Goal: Task Accomplishment & Management: Manage account settings

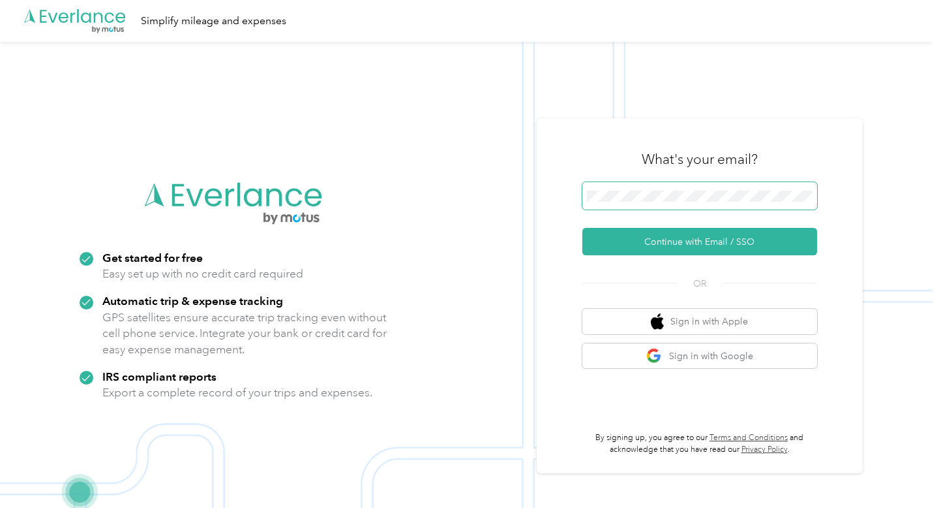
click at [614, 189] on span at bounding box center [700, 195] width 235 height 27
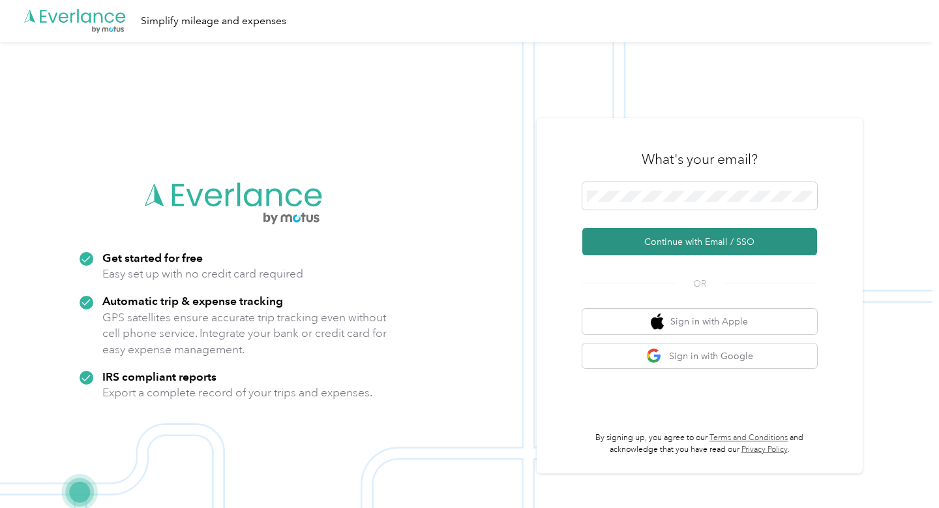
click at [671, 239] on button "Continue with Email / SSO" at bounding box center [700, 241] width 235 height 27
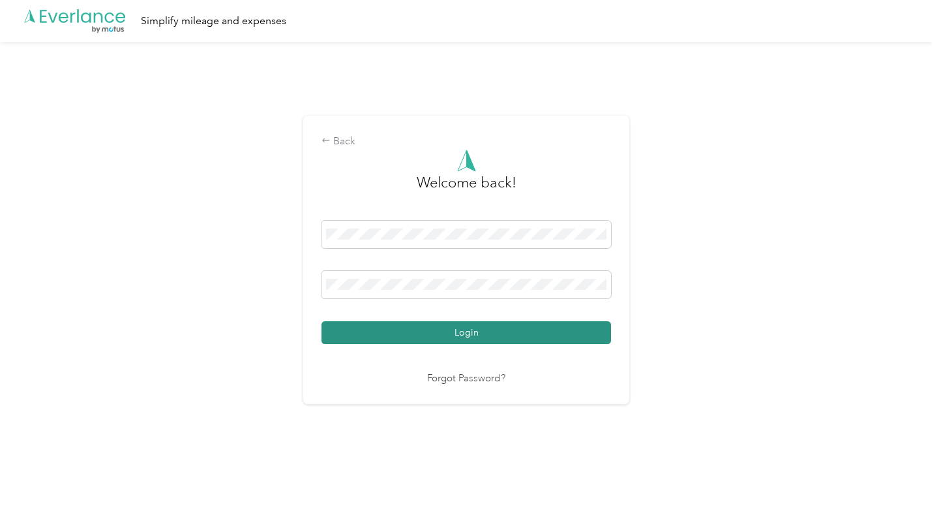
click at [448, 329] on button "Login" at bounding box center [467, 332] width 290 height 23
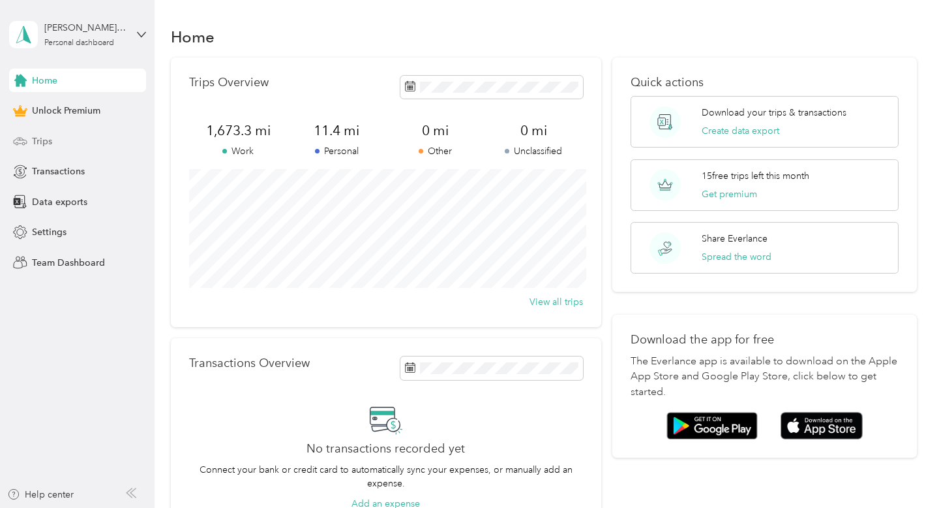
click at [52, 138] on div "Trips" at bounding box center [77, 140] width 137 height 23
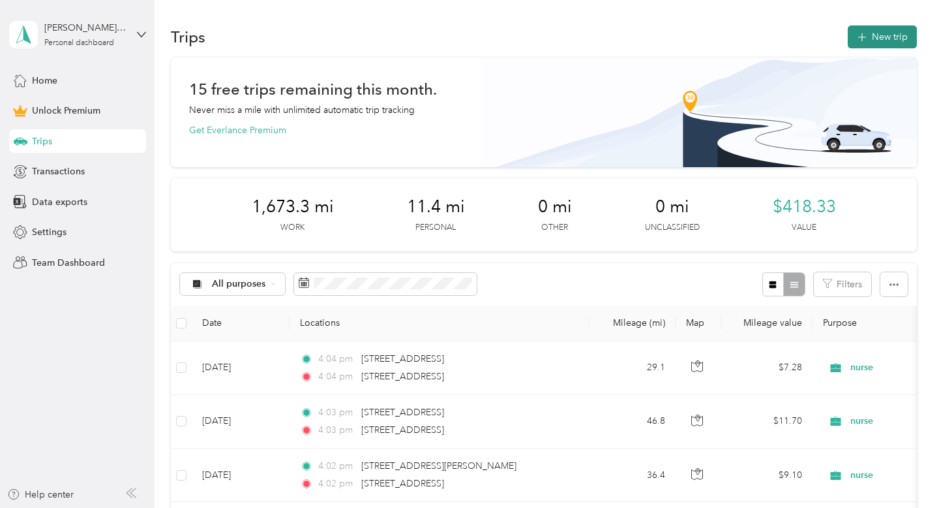
click at [864, 34] on icon "button" at bounding box center [862, 37] width 15 height 15
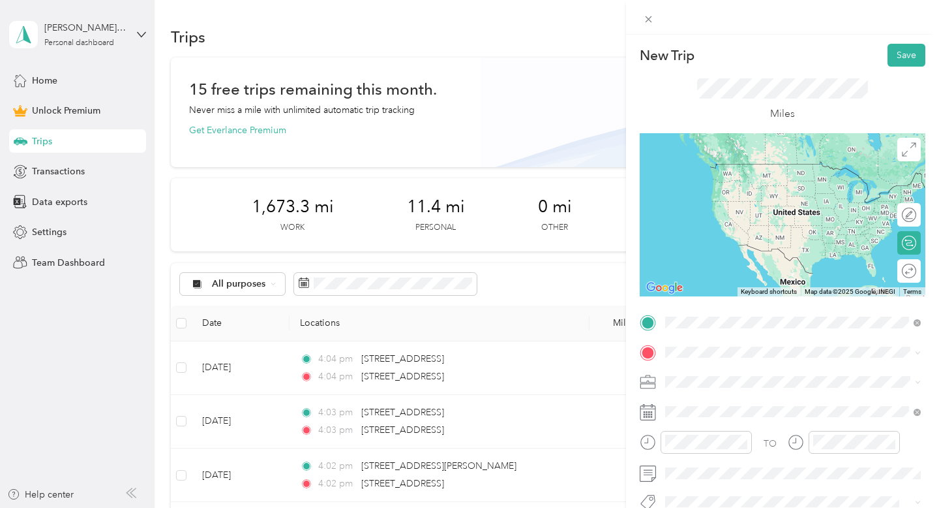
click at [718, 170] on span "[STREET_ADDRESS][US_STATE]" at bounding box center [755, 164] width 130 height 12
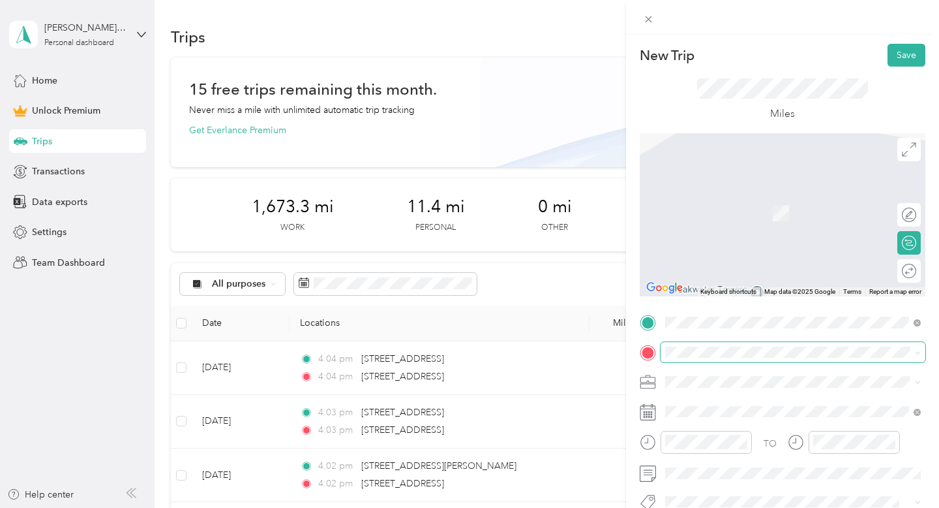
click at [678, 343] on span at bounding box center [793, 352] width 265 height 21
click at [776, 489] on div "TO Add photo" at bounding box center [783, 455] width 286 height 286
click at [700, 203] on div "[STREET_ADDRESS][US_STATE]" at bounding box center [793, 194] width 247 height 18
